Goal: Information Seeking & Learning: Learn about a topic

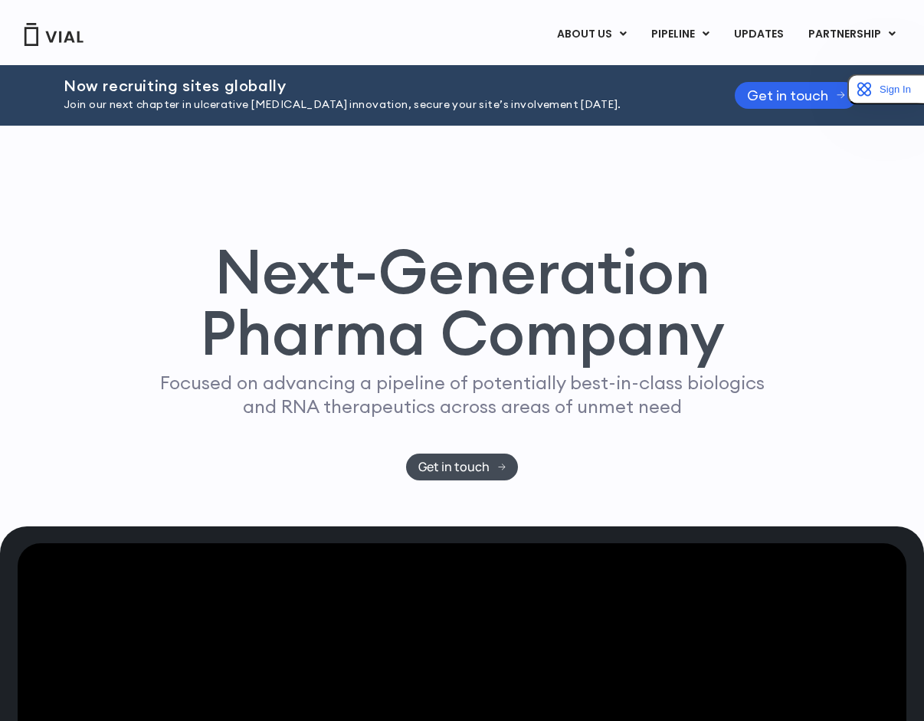
click at [199, 113] on div "Now recruiting sites globally Join our next chapter in ulcerative [MEDICAL_DATA…" at bounding box center [462, 95] width 796 height 60
click at [211, 103] on p "Join our next chapter in ulcerative [MEDICAL_DATA] innovation, secure your site…" at bounding box center [380, 104] width 633 height 17
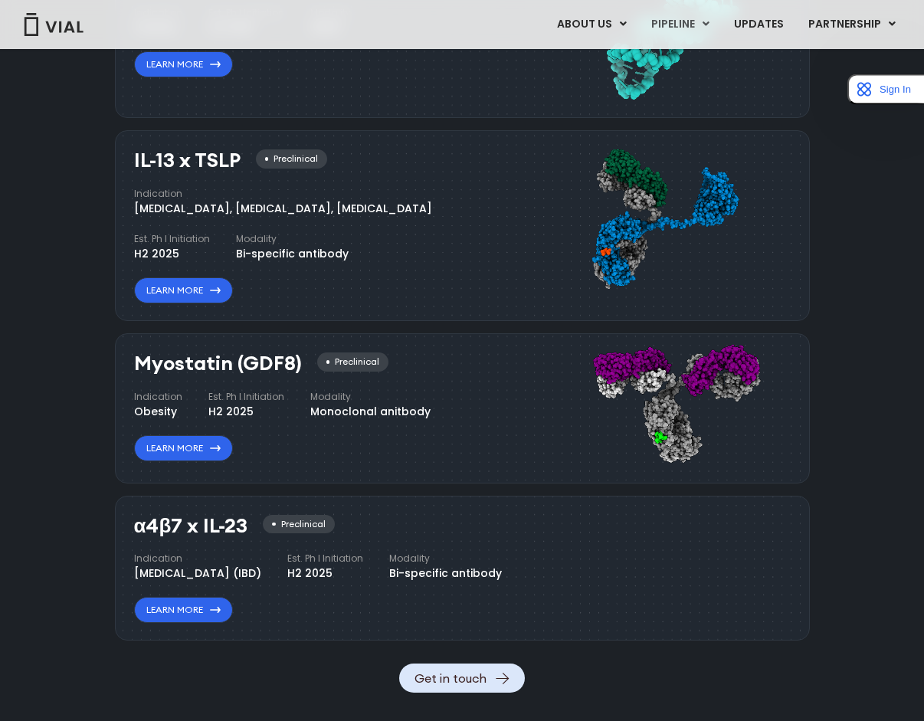
scroll to position [1062, 0]
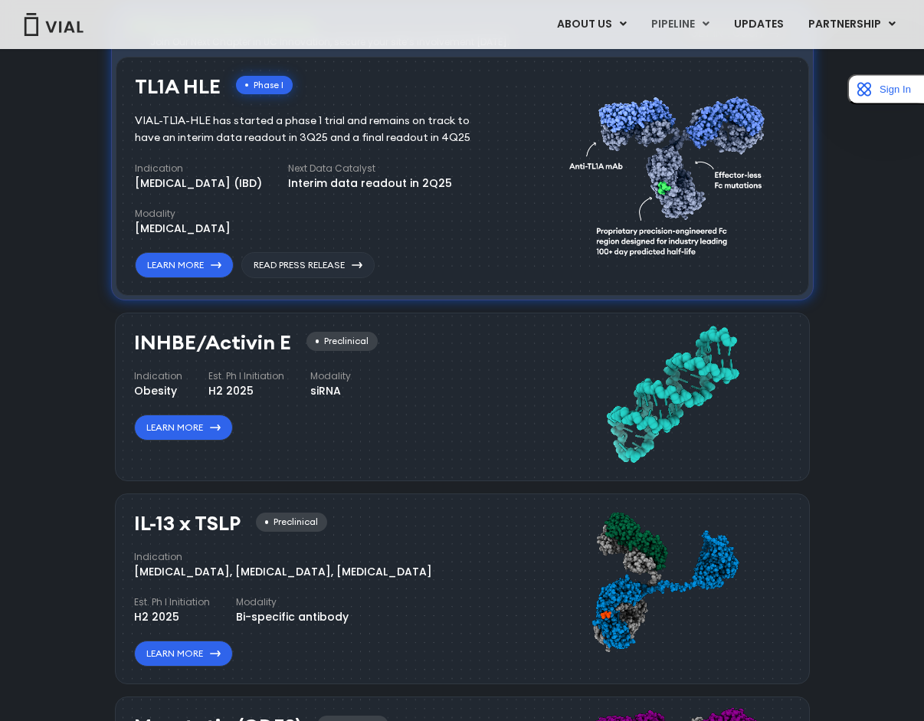
click at [367, 153] on div "TL1A HLE Phase I VIAL-TL1A-HLE has started a phase 1 trial and remains on track…" at bounding box center [320, 177] width 371 height 203
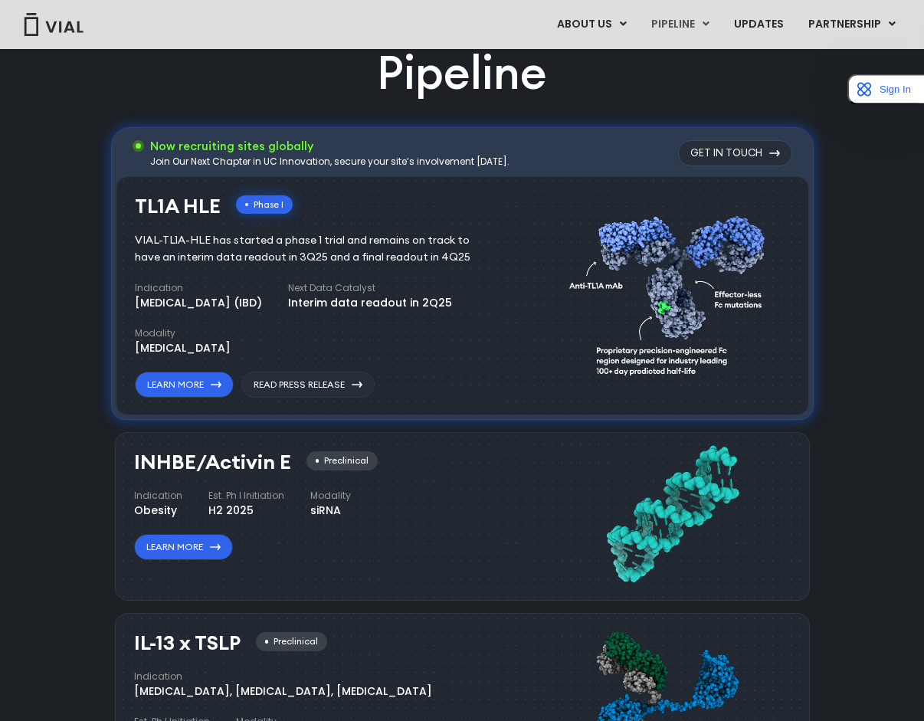
scroll to position [942, 0]
click at [269, 208] on div "Phase I" at bounding box center [264, 205] width 57 height 19
click at [195, 377] on link "Learn More" at bounding box center [184, 385] width 99 height 26
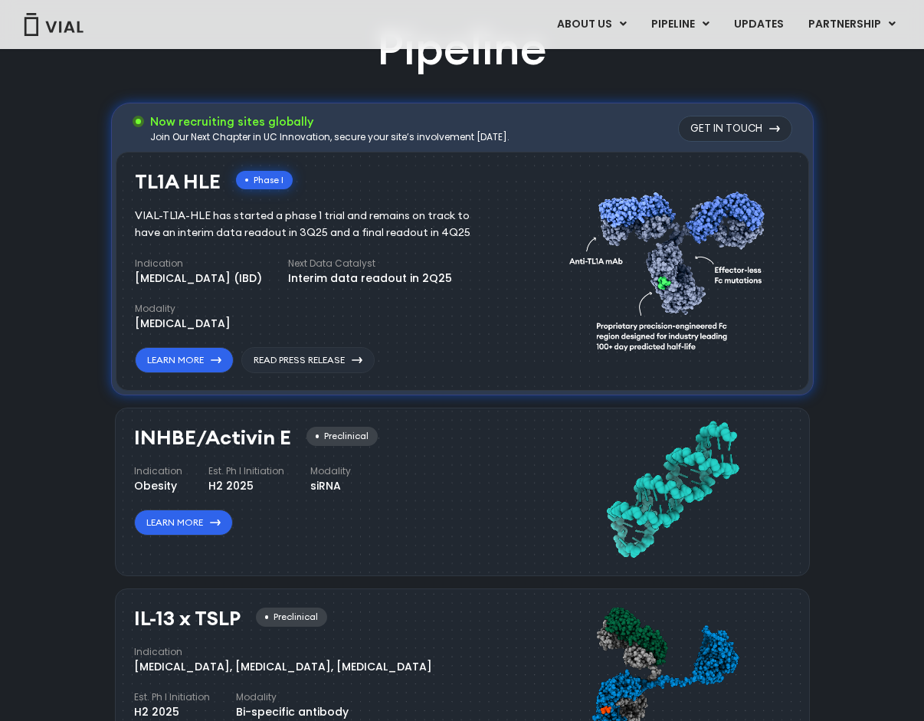
scroll to position [969, 0]
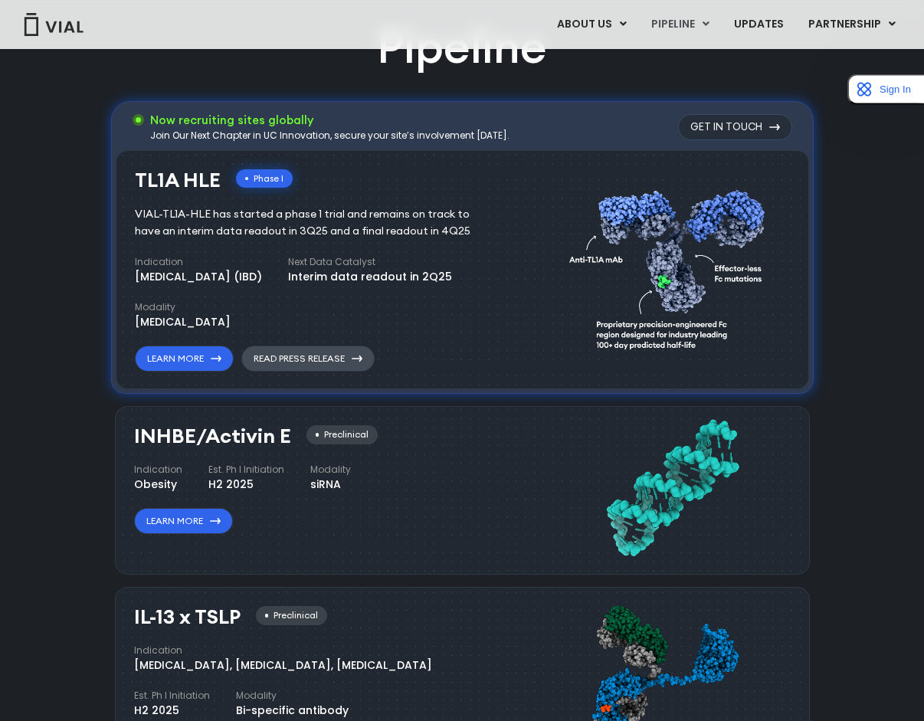
click at [321, 358] on link "Read Press Release" at bounding box center [307, 358] width 133 height 26
